Goal: Find specific page/section: Find specific page/section

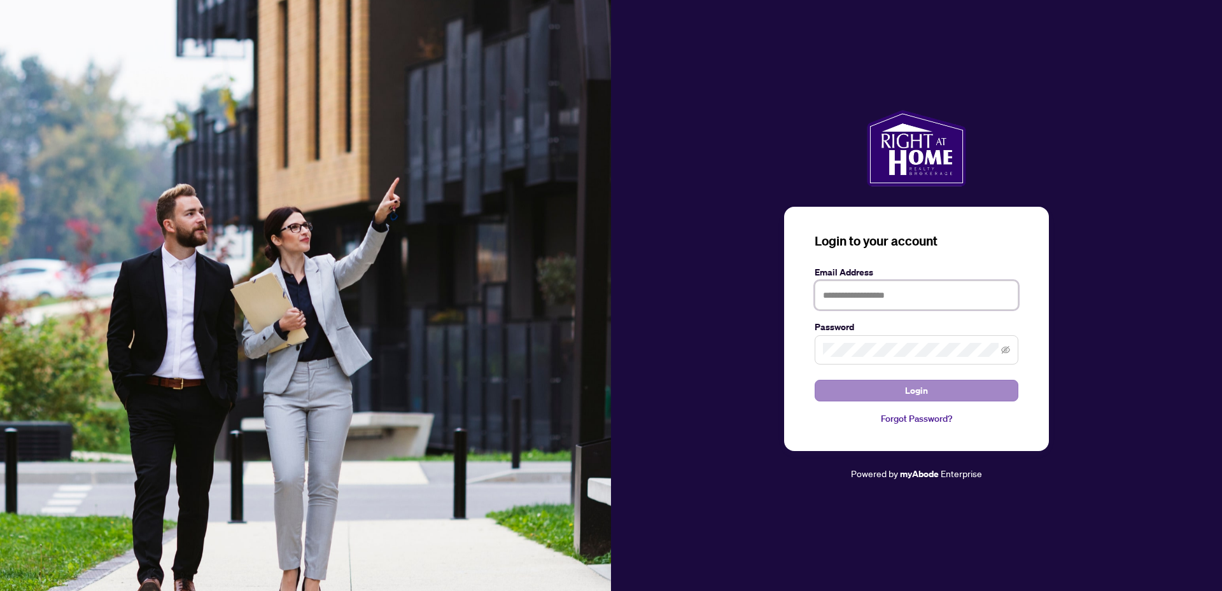
type input "**********"
click at [940, 392] on button "Login" at bounding box center [917, 391] width 204 height 22
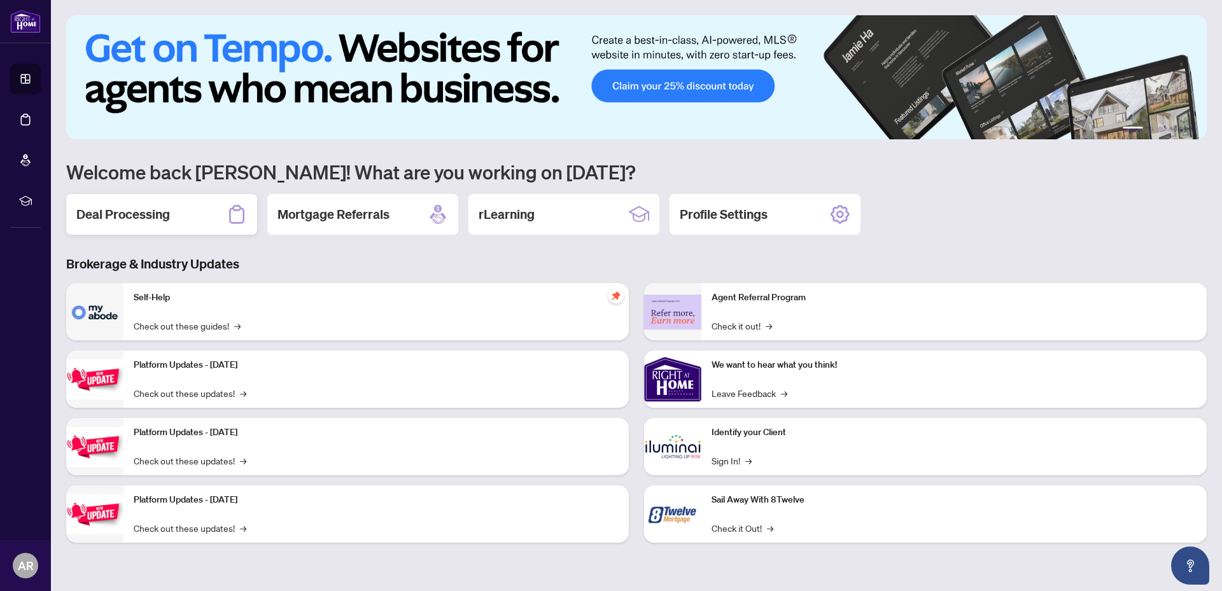
click at [155, 216] on h2 "Deal Processing" at bounding box center [123, 215] width 94 height 18
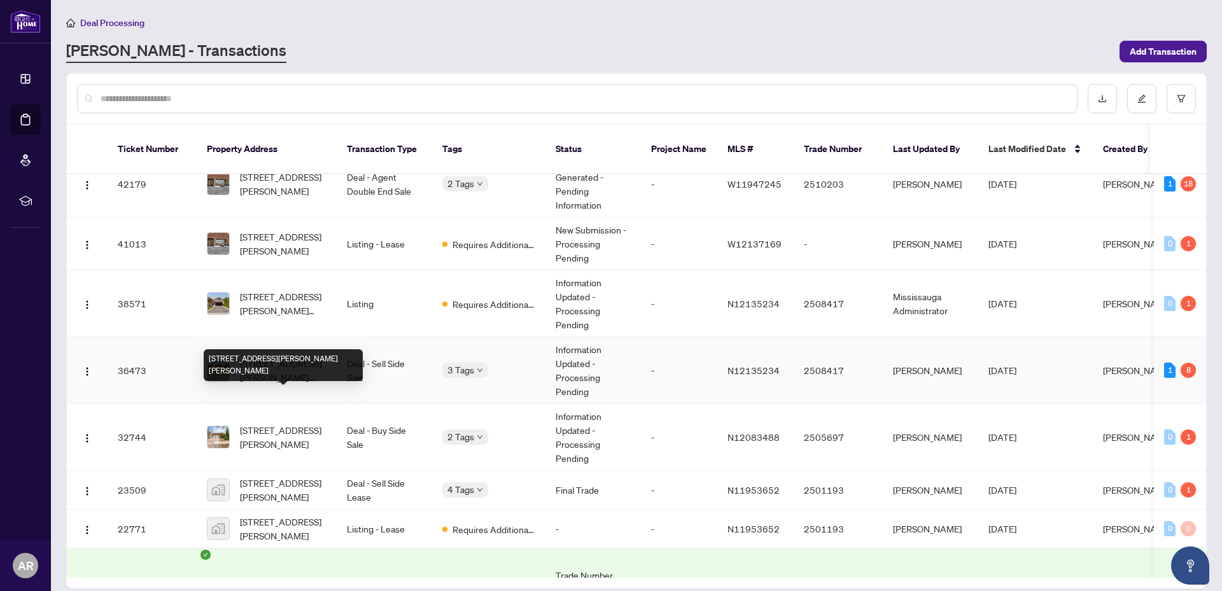
scroll to position [85, 0]
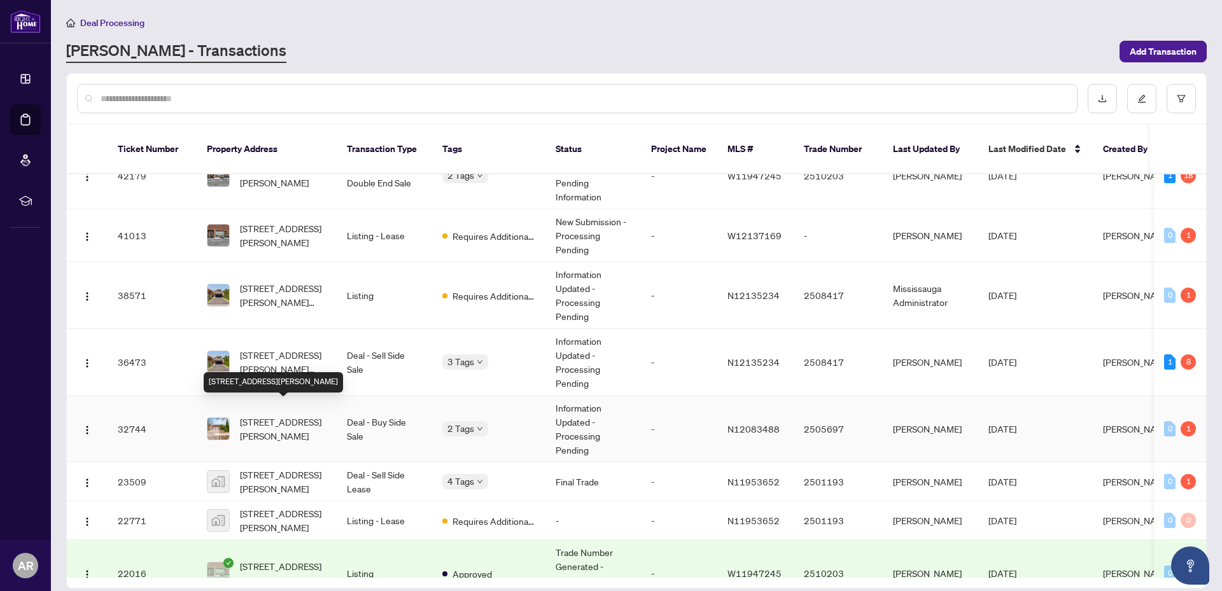
click at [269, 415] on span "[STREET_ADDRESS][PERSON_NAME]" at bounding box center [283, 429] width 87 height 28
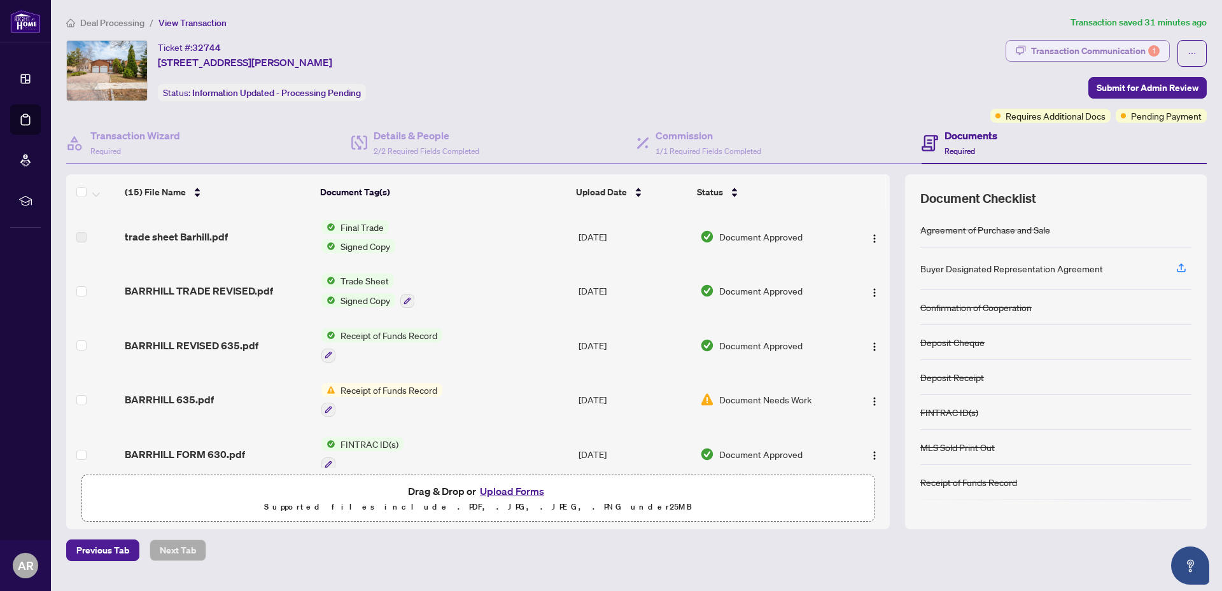
click at [1061, 48] on div "Transaction Communication 1" at bounding box center [1095, 51] width 129 height 20
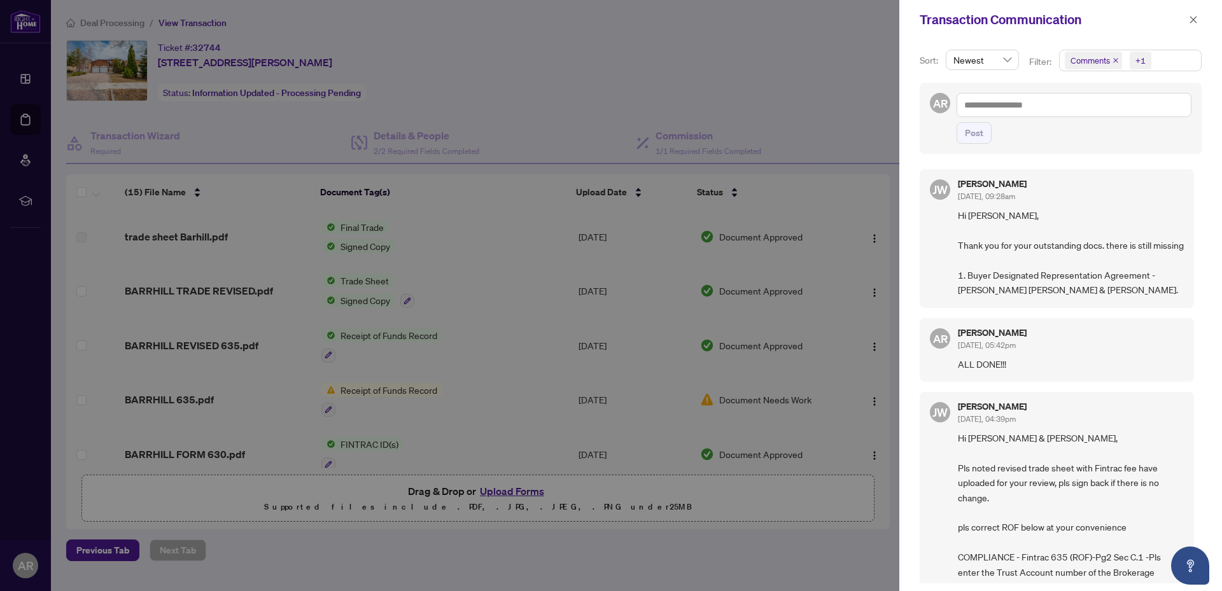
drag, startPoint x: 1084, startPoint y: 250, endPoint x: 1178, endPoint y: 244, distance: 94.4
click at [1084, 250] on span "Hi [PERSON_NAME], Thank you for your outstanding docs. there is still missing 1…" at bounding box center [1071, 252] width 226 height 89
click at [1199, 215] on div "Sort: Newest Filter: Comments +1 AR Post [PERSON_NAME] [DATE], 09:28am Hi [PERS…" at bounding box center [1061, 315] width 323 height 552
